Goal: Transaction & Acquisition: Purchase product/service

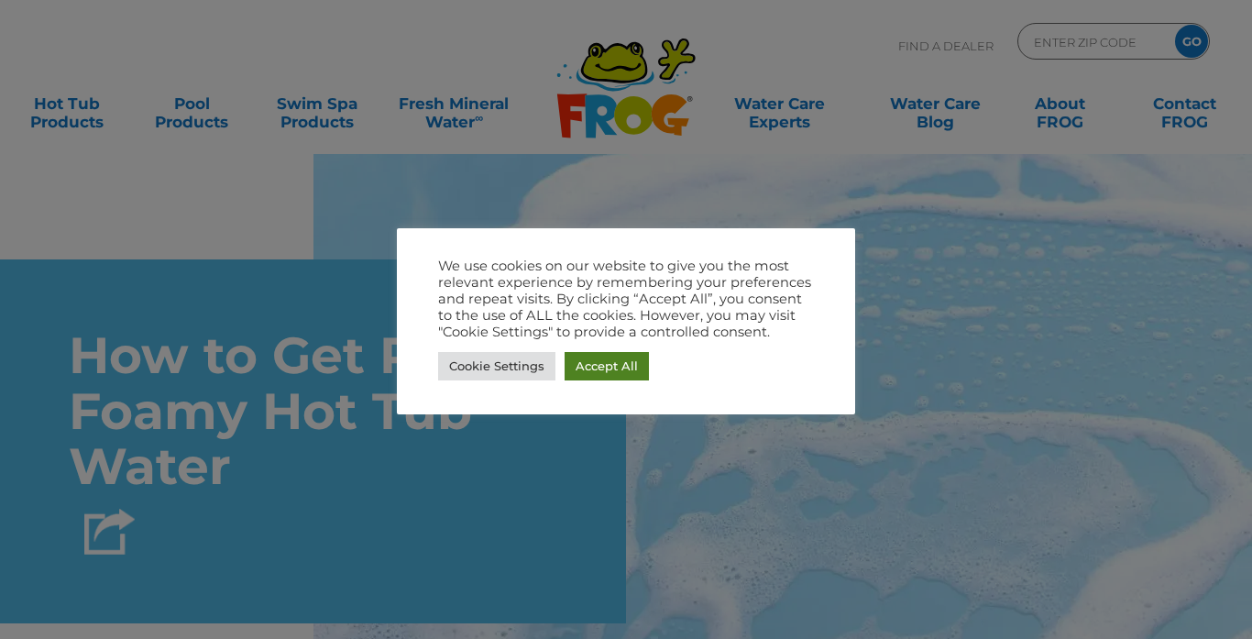
click at [596, 366] on link "Accept All" at bounding box center [606, 366] width 84 height 28
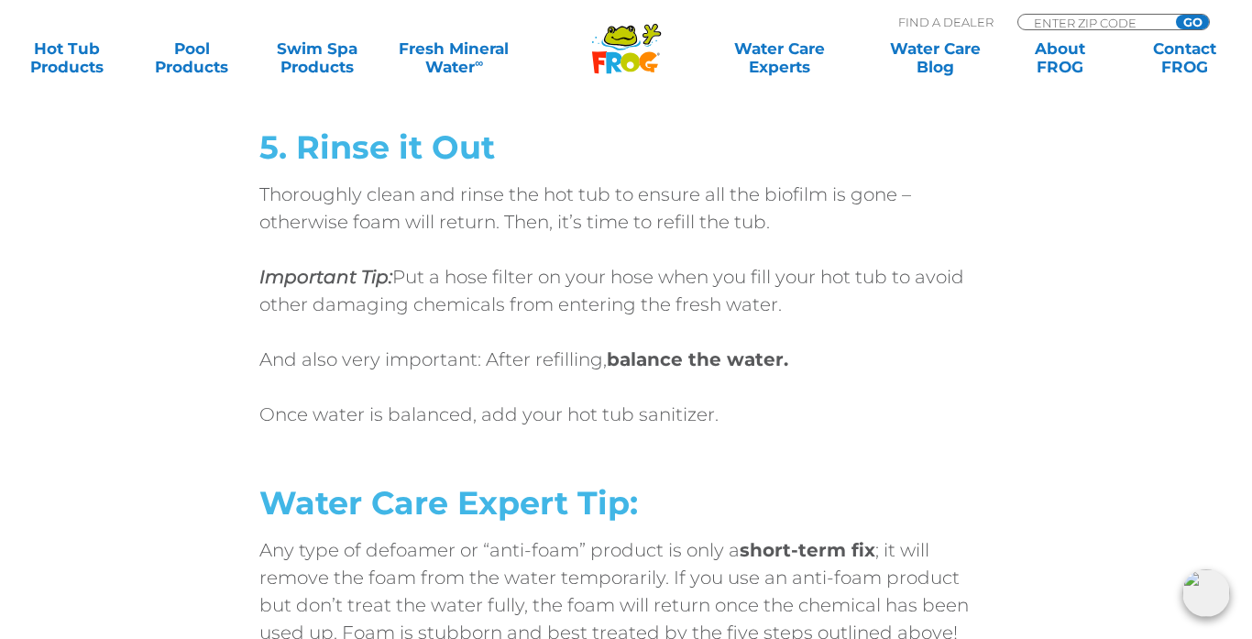
scroll to position [6619, 0]
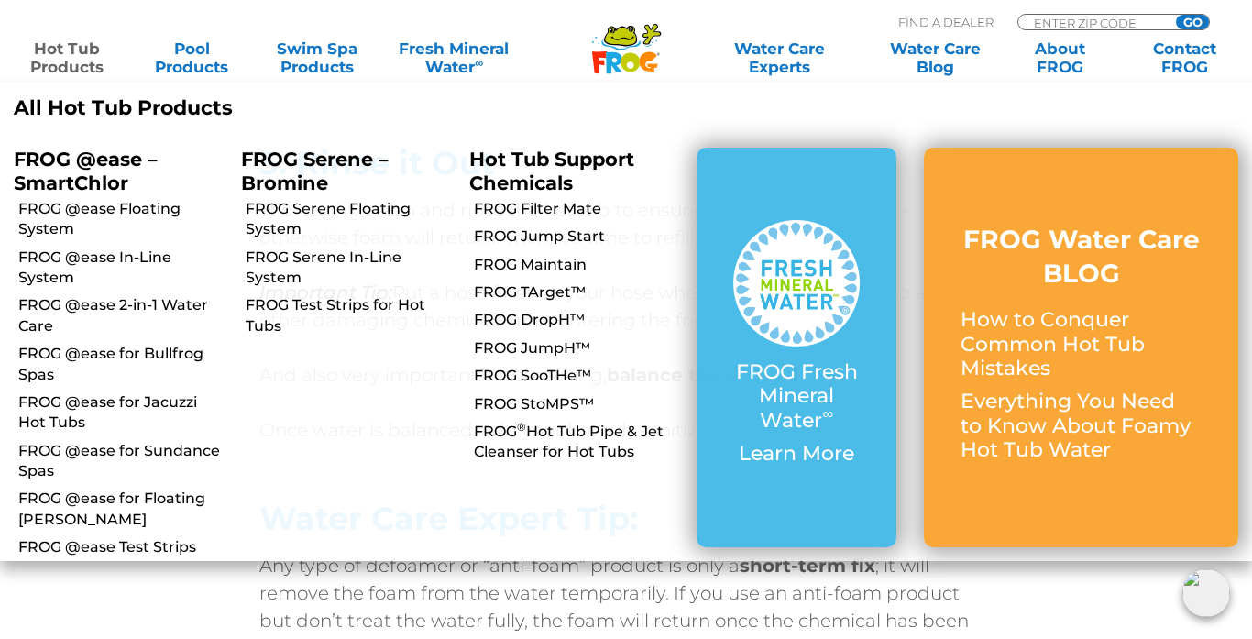
click at [57, 57] on link "Hot Tub Products" at bounding box center [66, 57] width 97 height 37
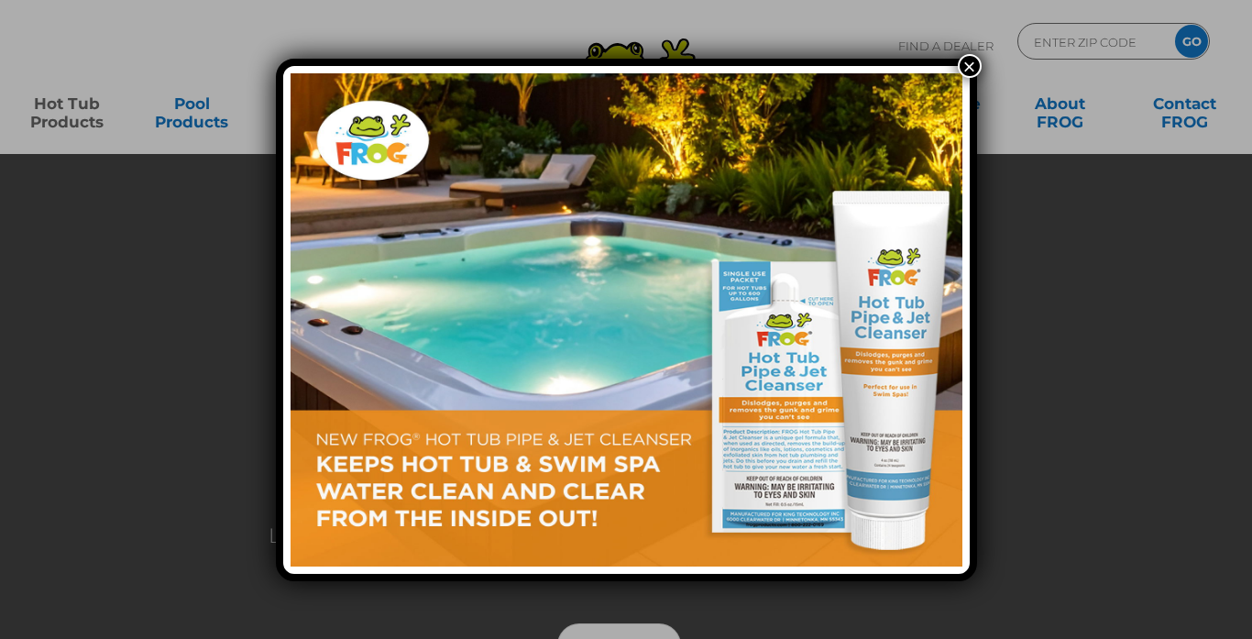
scroll to position [37, 0]
click at [968, 62] on button "×" at bounding box center [970, 66] width 24 height 24
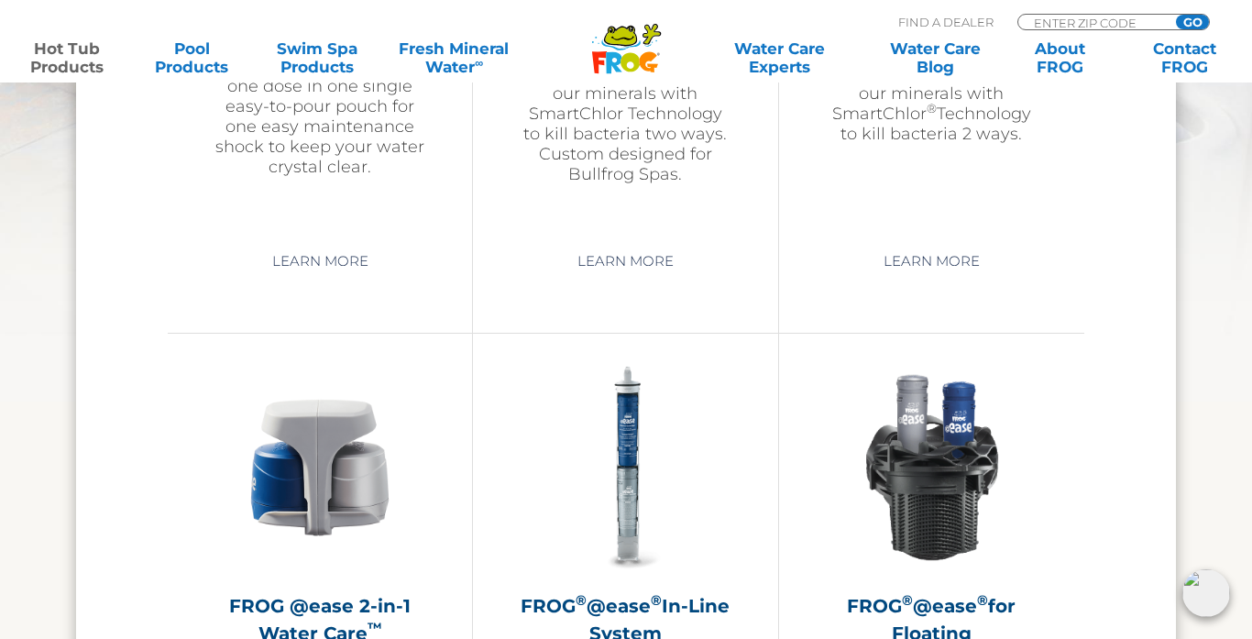
scroll to position [2456, 0]
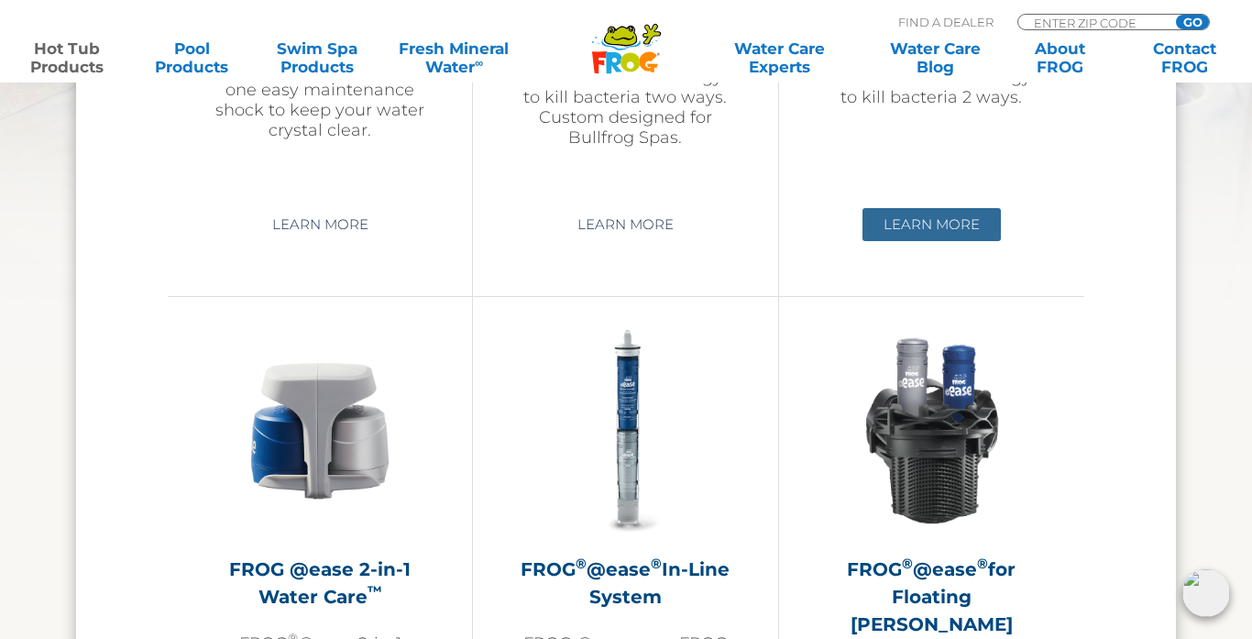
click at [921, 222] on link "Learn More" at bounding box center [931, 224] width 138 height 33
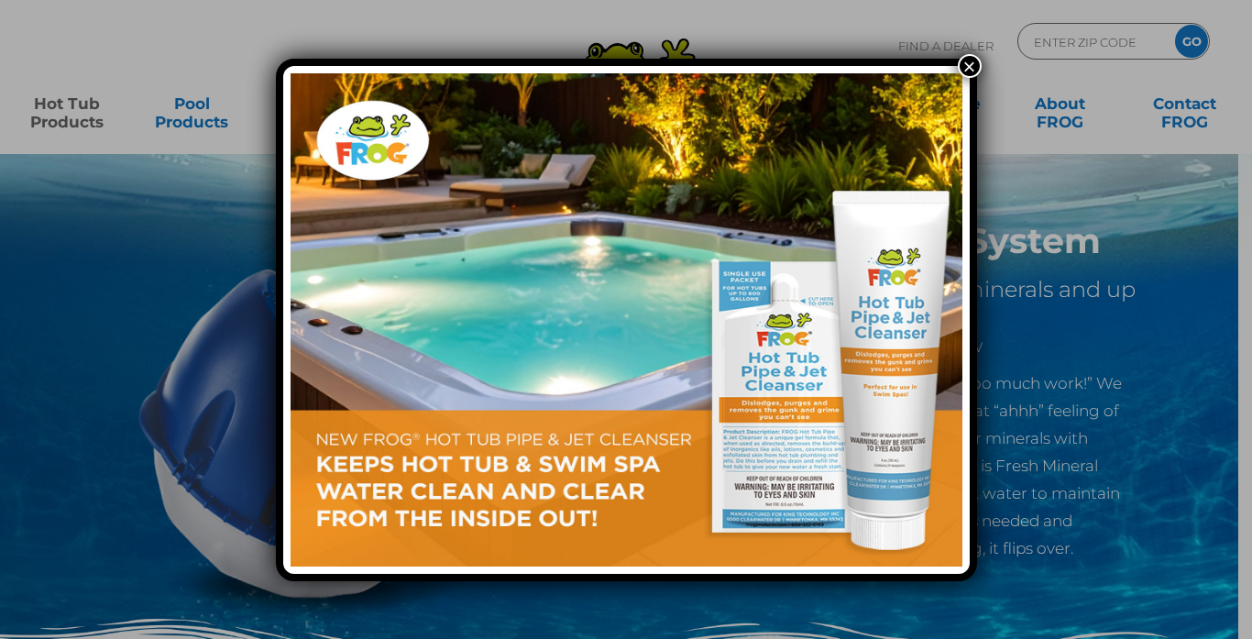
click at [972, 69] on button "×" at bounding box center [970, 66] width 24 height 24
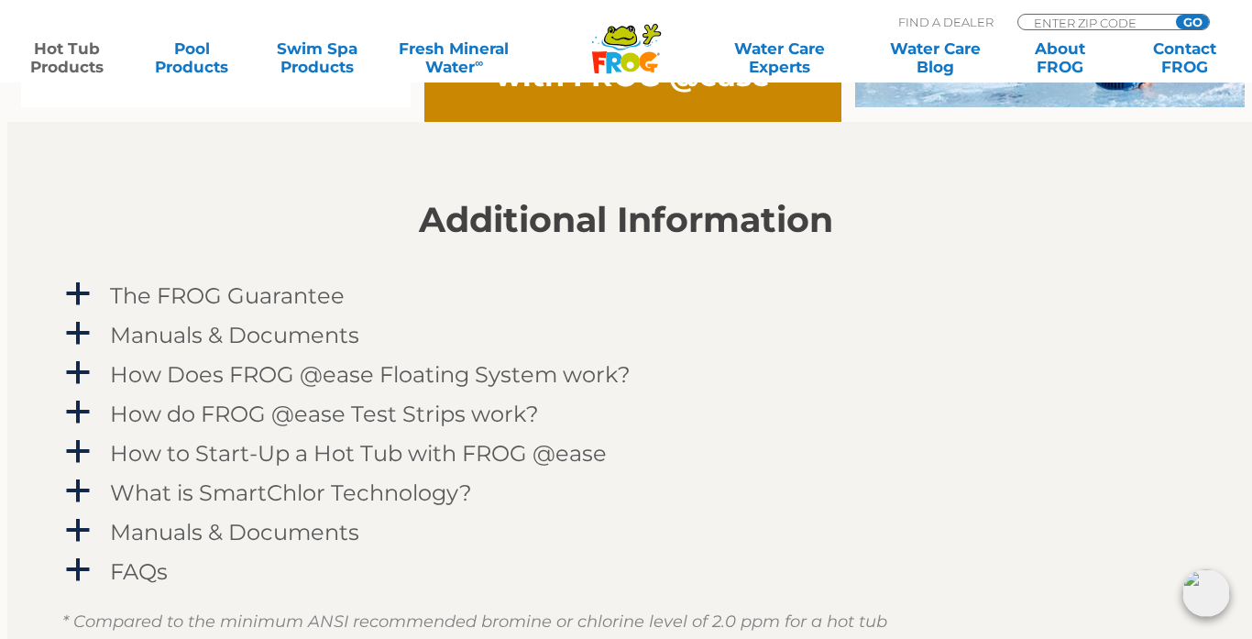
scroll to position [1759, 0]
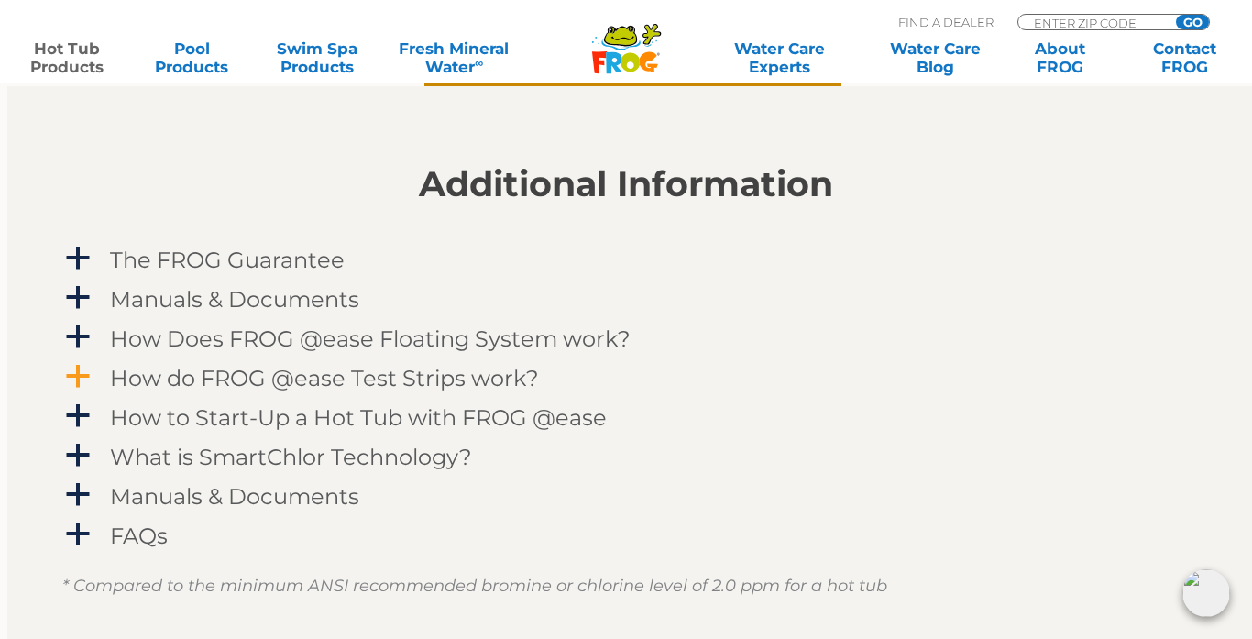
click at [248, 375] on h4 "How do FROG @ease Test Strips work?" at bounding box center [324, 378] width 429 height 25
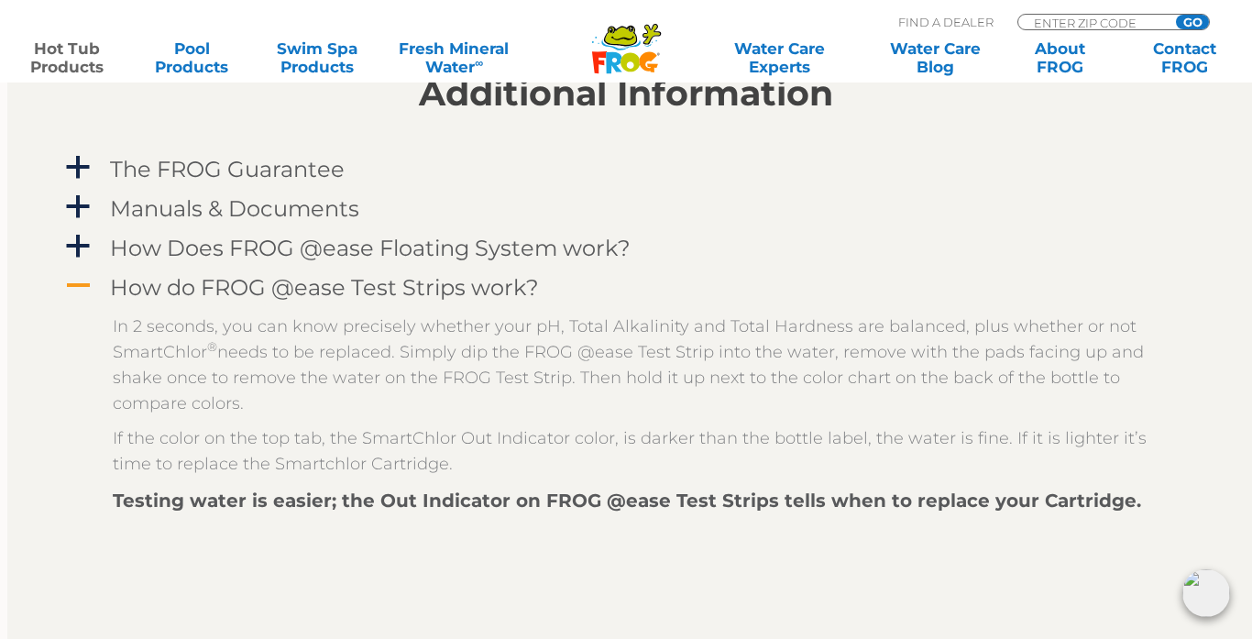
scroll to position [1833, 0]
